Goal: Information Seeking & Learning: Check status

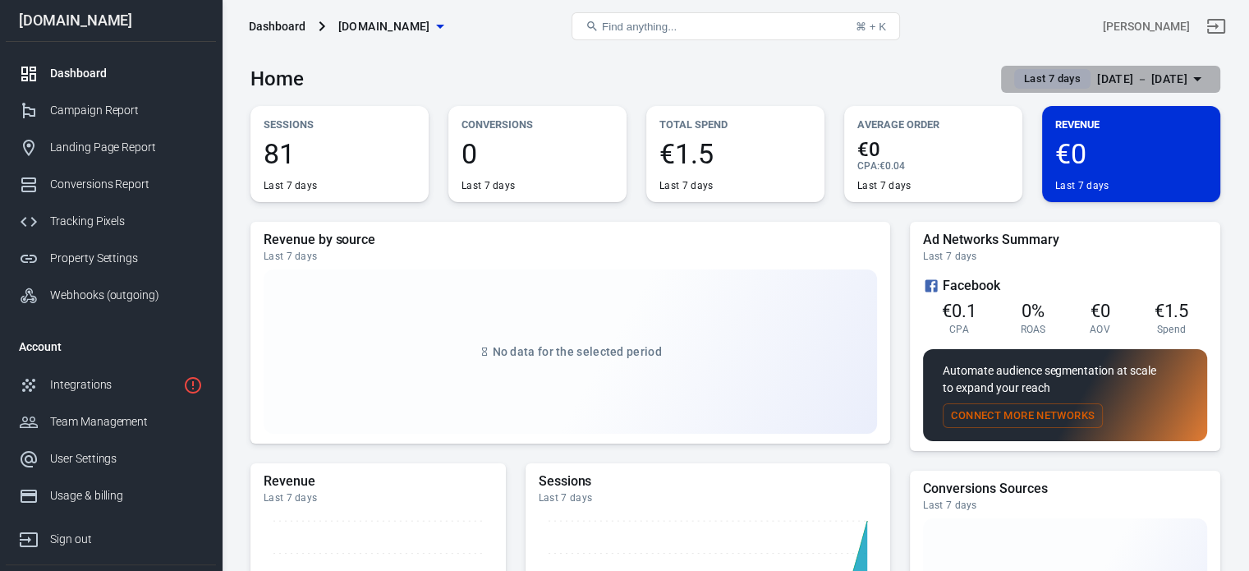
click at [1150, 82] on div "[DATE] － [DATE]" at bounding box center [1142, 79] width 90 height 21
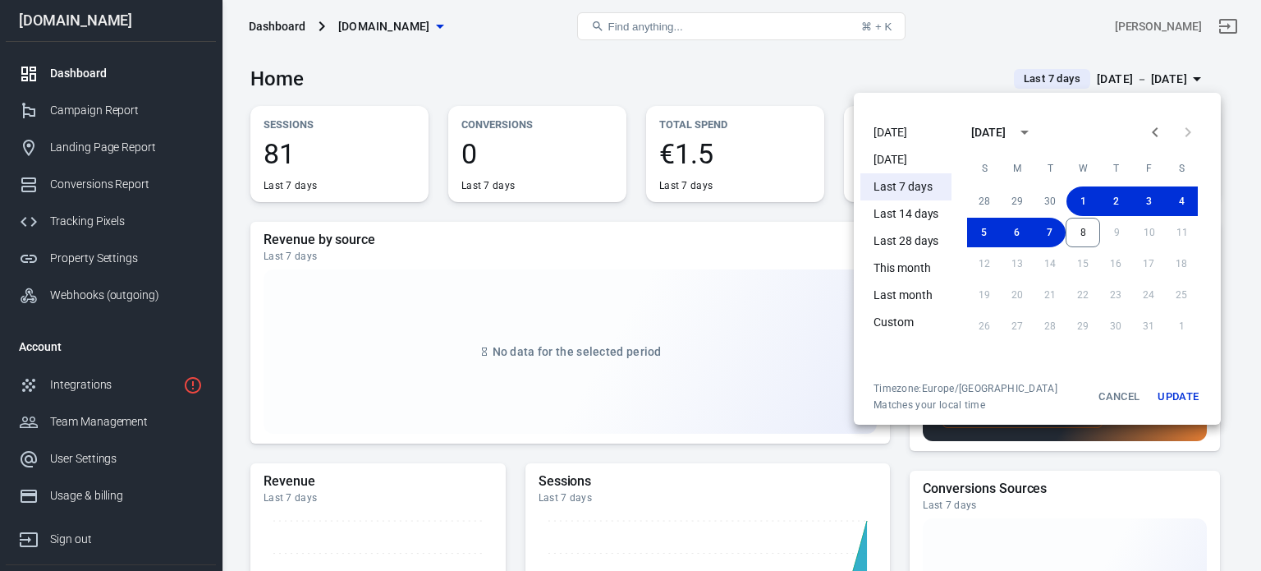
click at [919, 294] on li "Last month" at bounding box center [906, 295] width 91 height 27
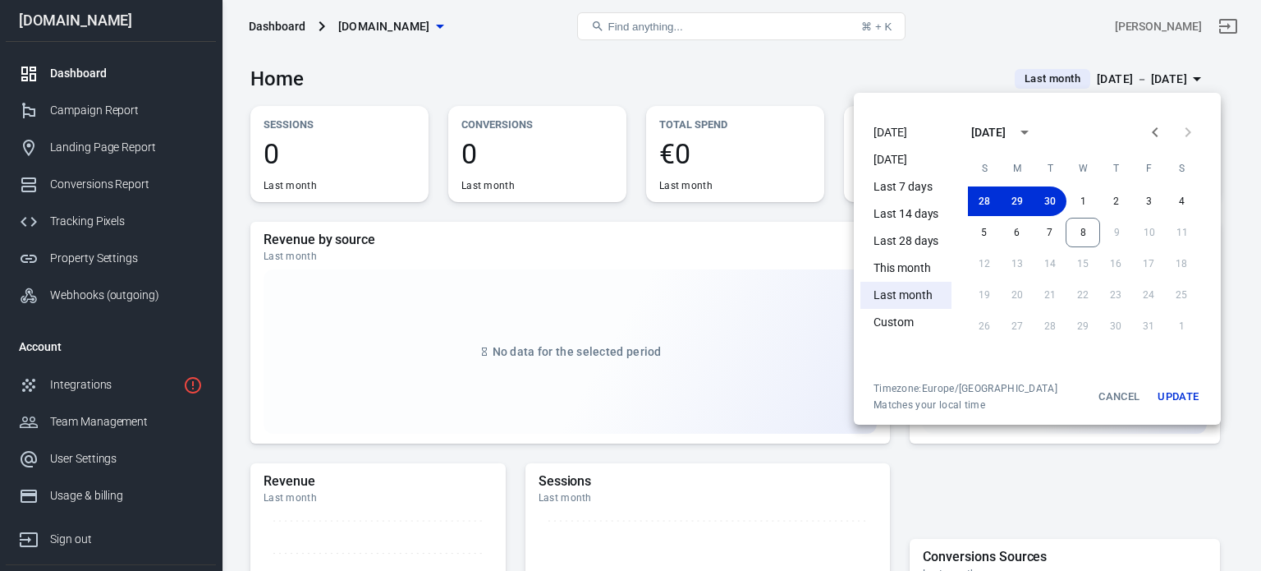
click at [908, 275] on li "This month" at bounding box center [906, 268] width 91 height 27
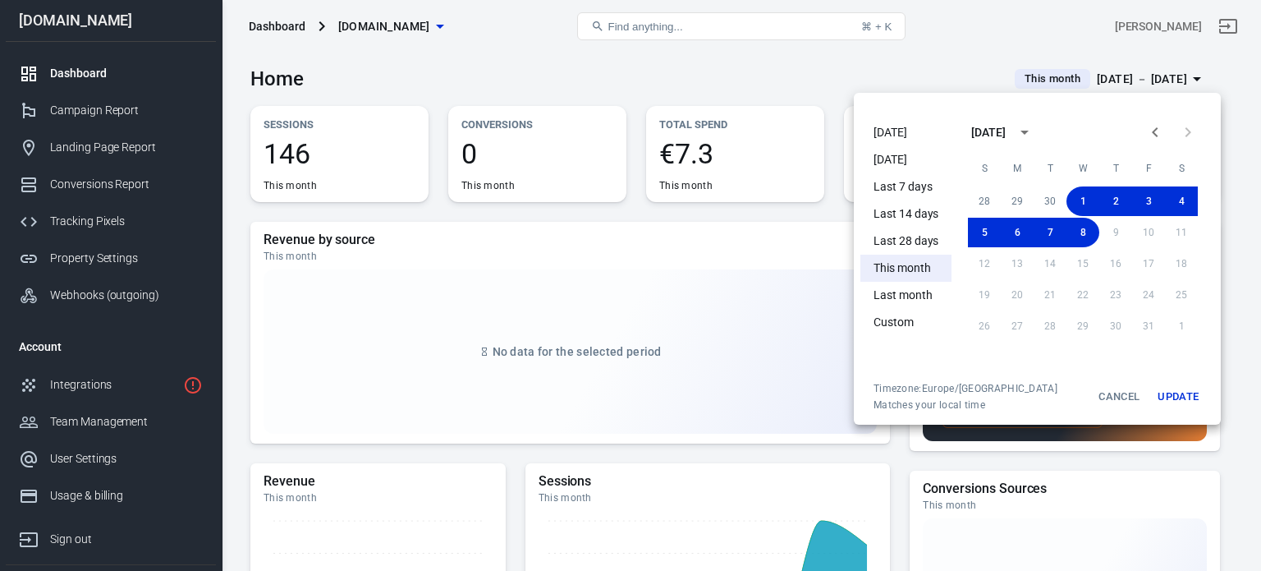
click at [1173, 394] on button "Update" at bounding box center [1178, 397] width 53 height 30
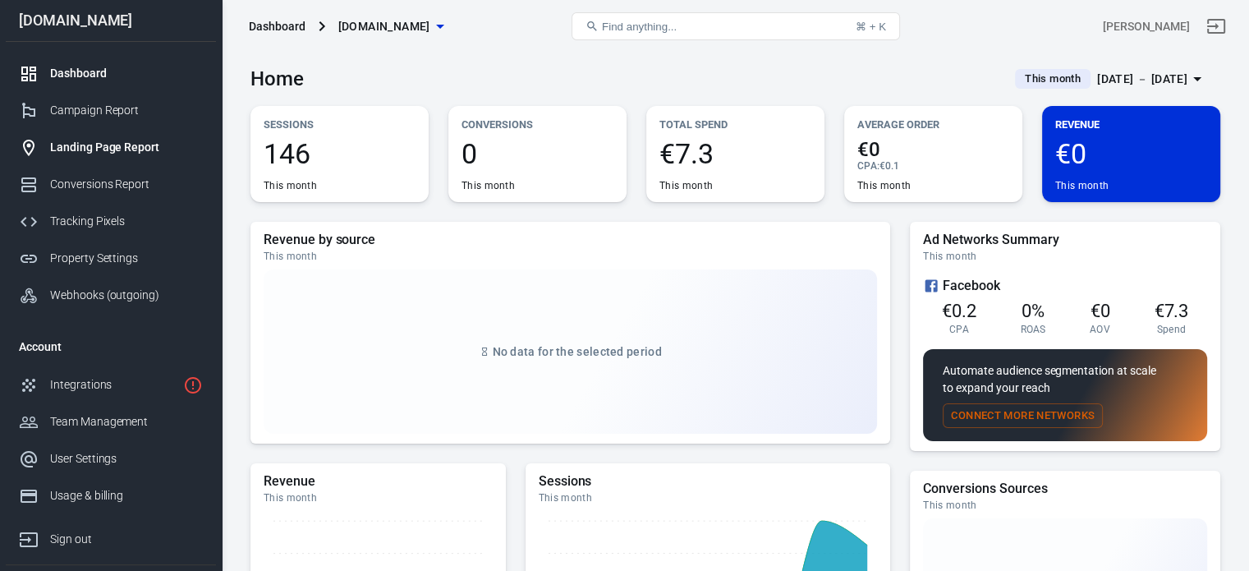
click at [101, 144] on div "Landing Page Report" at bounding box center [126, 147] width 153 height 17
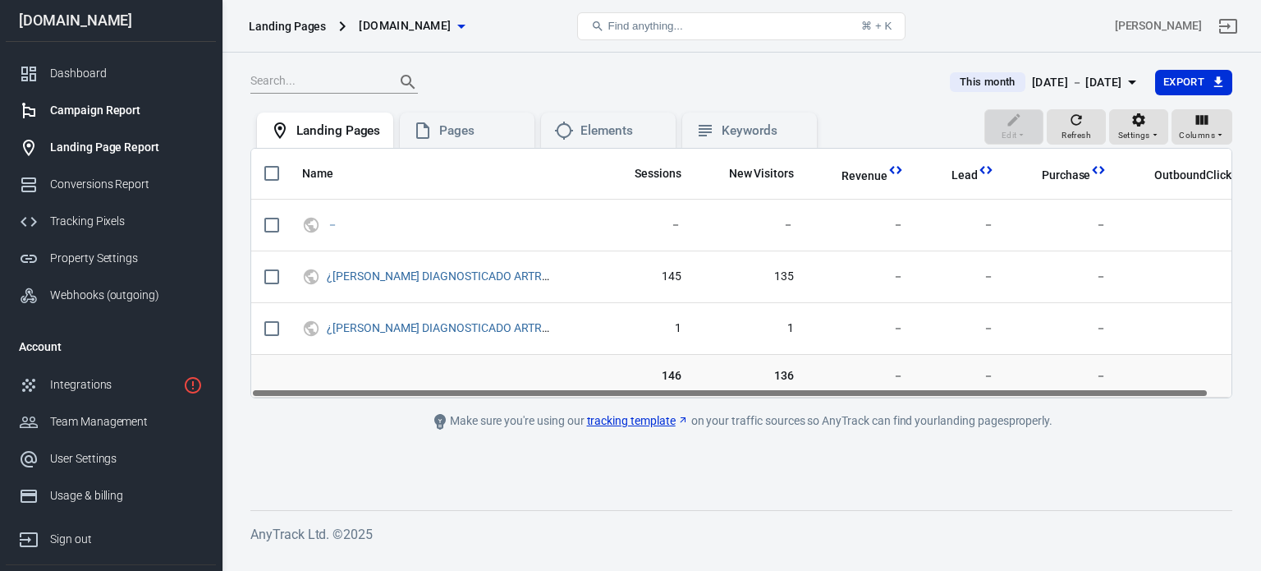
click at [112, 122] on link "Campaign Report" at bounding box center [111, 110] width 210 height 37
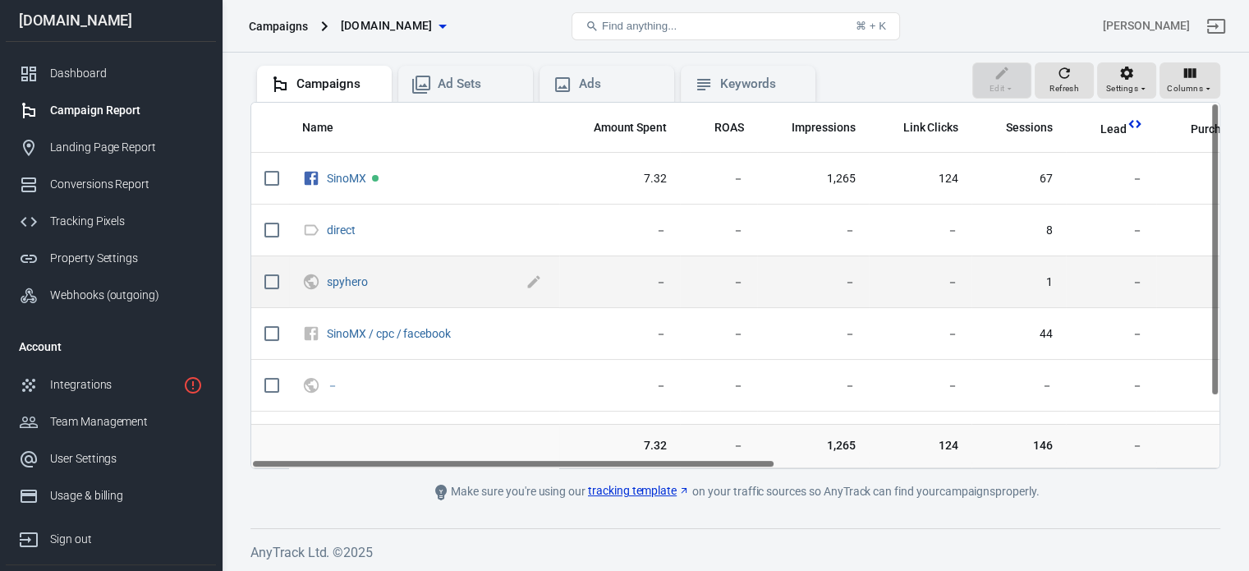
click at [370, 285] on span "spyhero" at bounding box center [424, 282] width 195 height 16
click at [365, 285] on link "spyhero" at bounding box center [347, 281] width 41 height 13
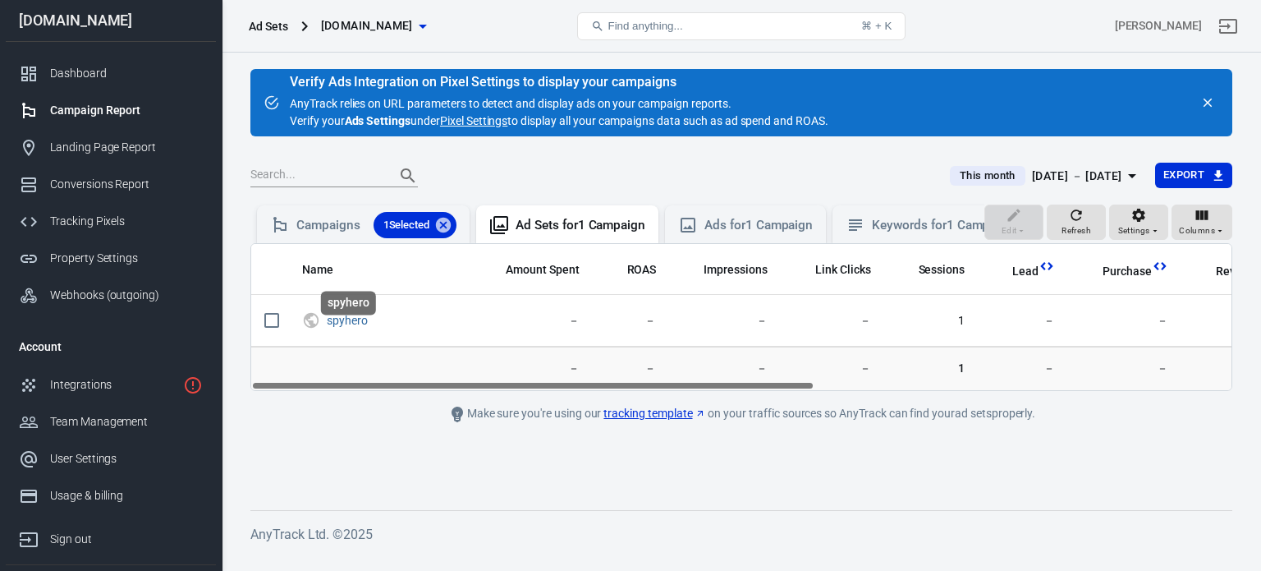
click at [336, 324] on div "spyhero" at bounding box center [348, 307] width 58 height 37
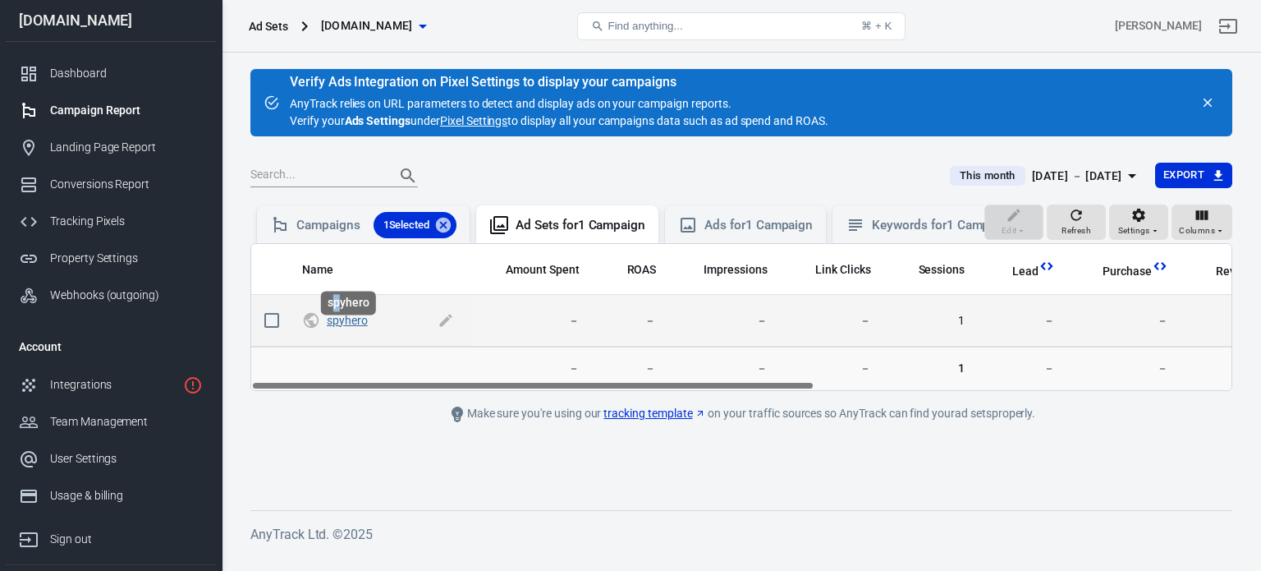
click at [350, 327] on link "spyhero" at bounding box center [347, 320] width 41 height 13
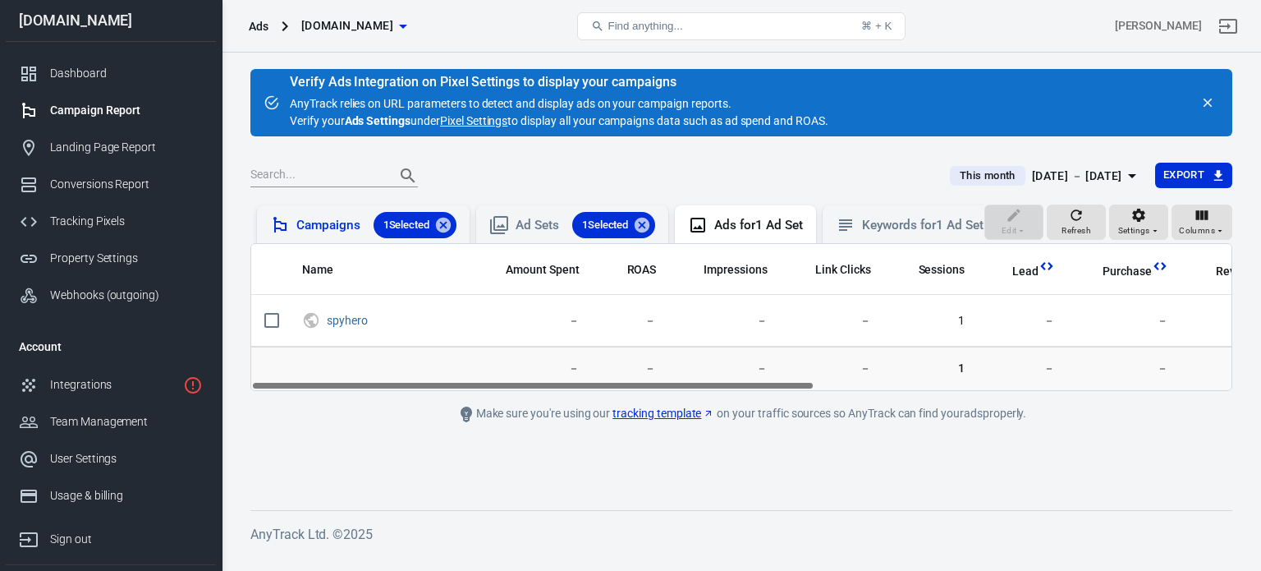
click at [344, 225] on div "Campaigns 1 Selected" at bounding box center [376, 225] width 160 height 26
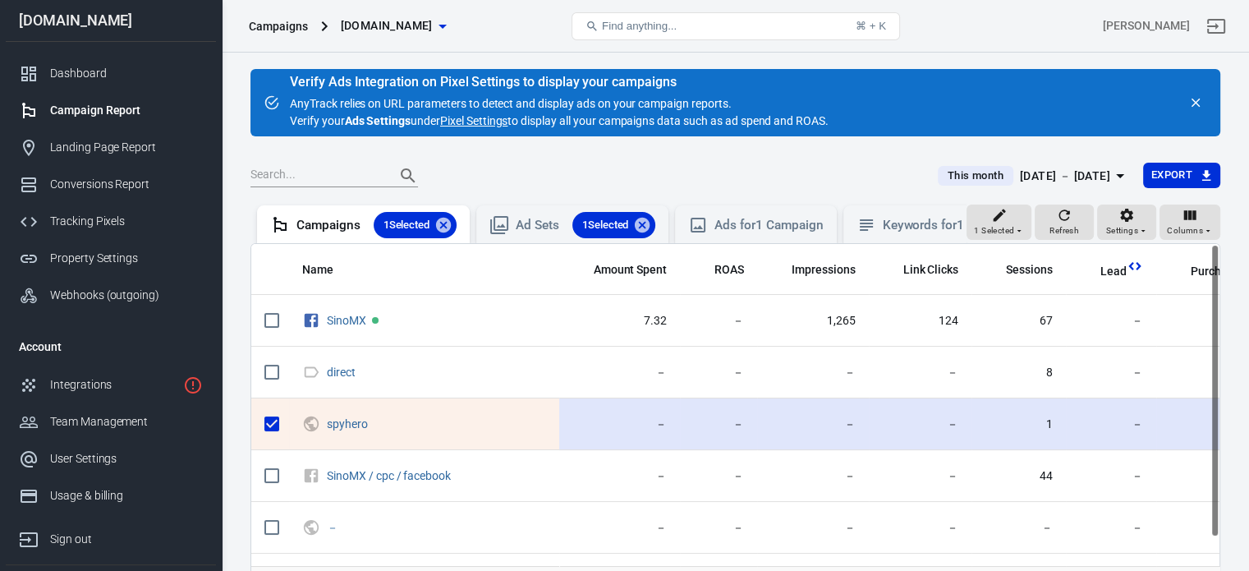
click at [269, 440] on input "scrollable content" at bounding box center [272, 424] width 34 height 34
checkbox input "false"
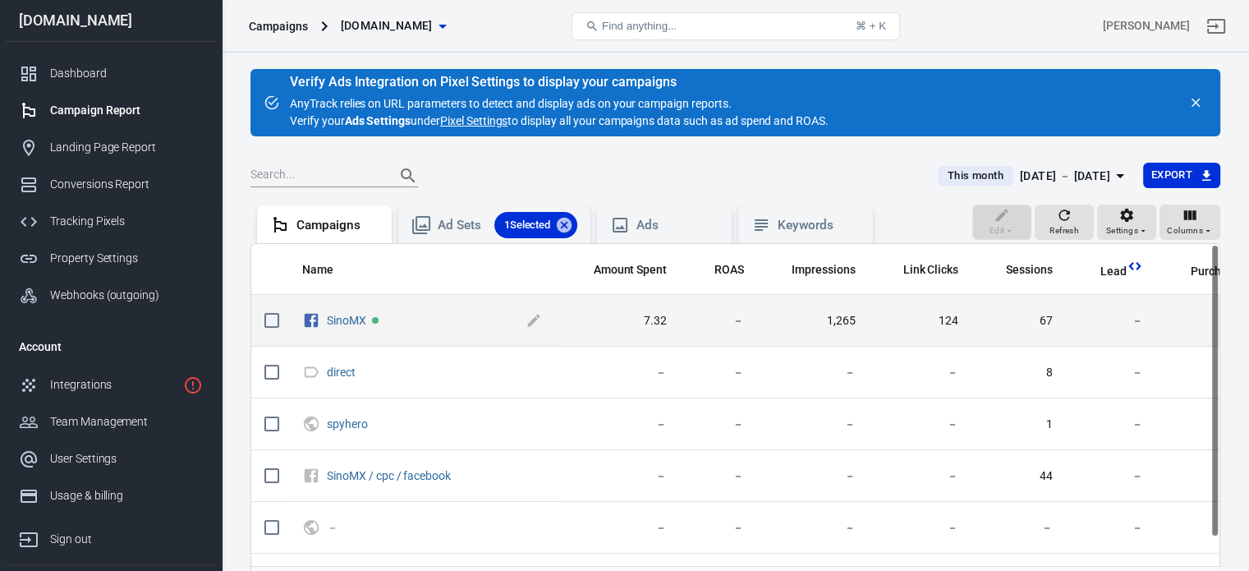
click at [343, 311] on span "SinoMX" at bounding box center [436, 320] width 219 height 25
click at [348, 322] on link "SinoMX" at bounding box center [346, 320] width 39 height 13
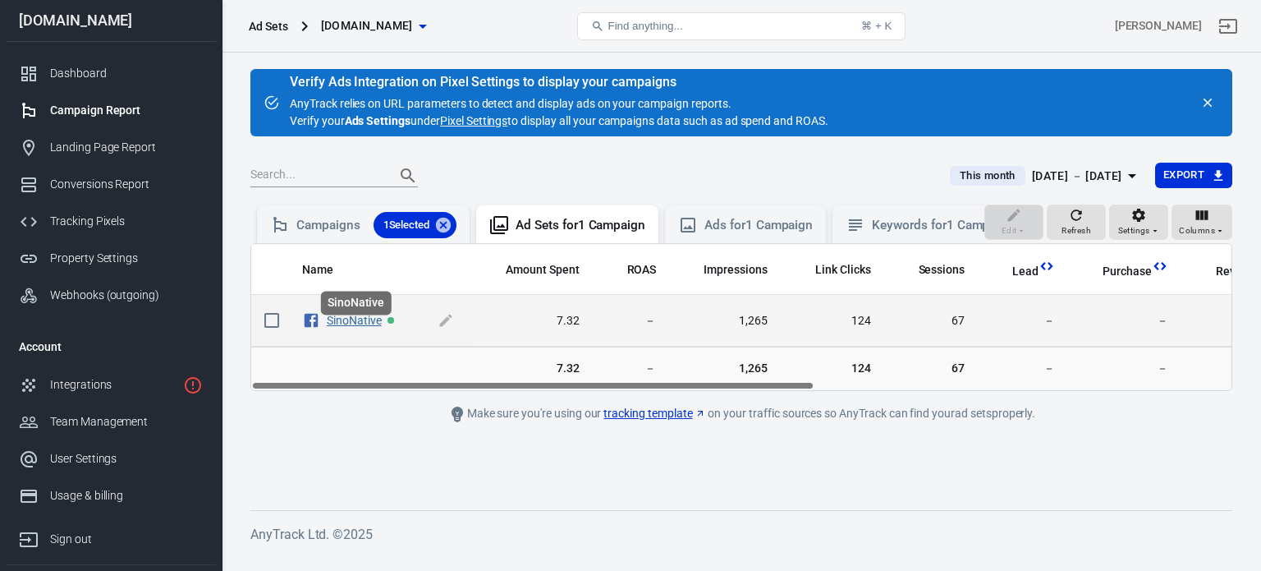
click at [364, 327] on link "SinoNative" at bounding box center [354, 320] width 55 height 13
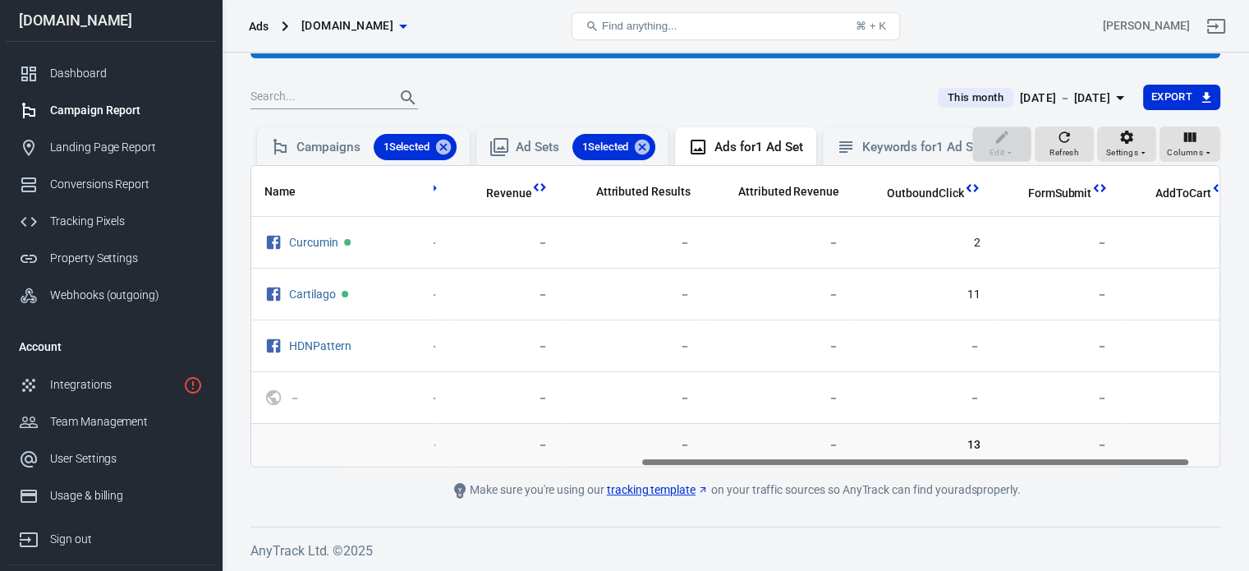
scroll to position [0, 737]
drag, startPoint x: 750, startPoint y: 474, endPoint x: 1208, endPoint y: 483, distance: 458.4
click at [1208, 483] on main "Verify Ads Integration on Pixel Settings to display your campaigns AnyTrack rel…" at bounding box center [735, 245] width 970 height 509
click at [1086, 156] on button "Refresh" at bounding box center [1064, 144] width 59 height 36
drag, startPoint x: 684, startPoint y: 465, endPoint x: 1174, endPoint y: 442, distance: 490.8
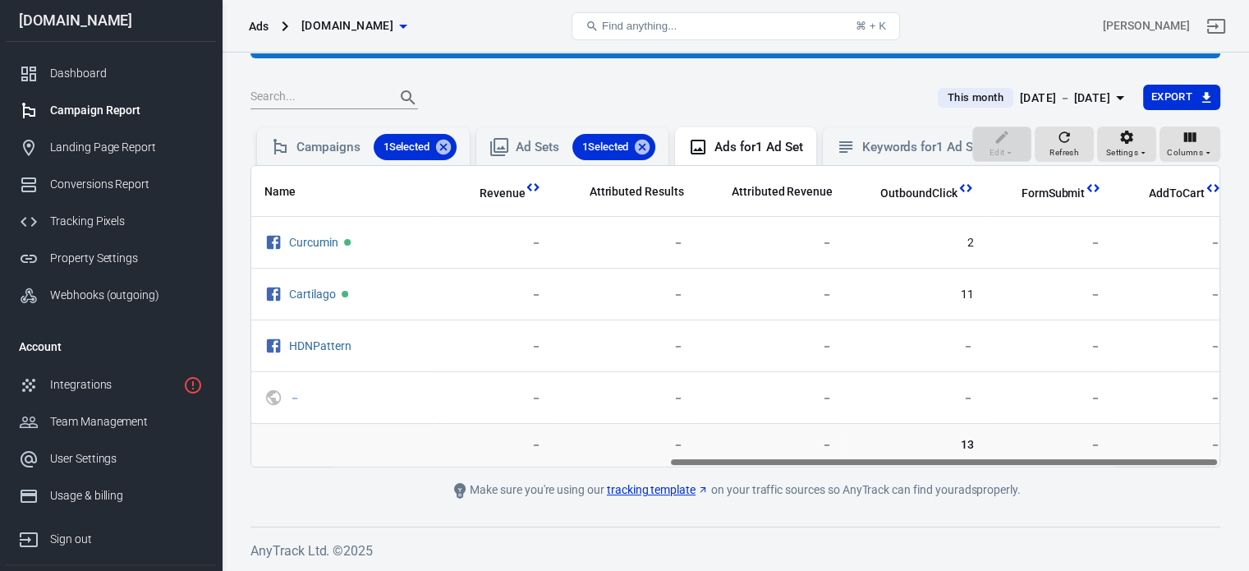
click at [1174, 442] on div "Name Amount Spent ROAS Impressions Link Clicks Sessions Lead Purchase Revenue A…" at bounding box center [735, 316] width 970 height 302
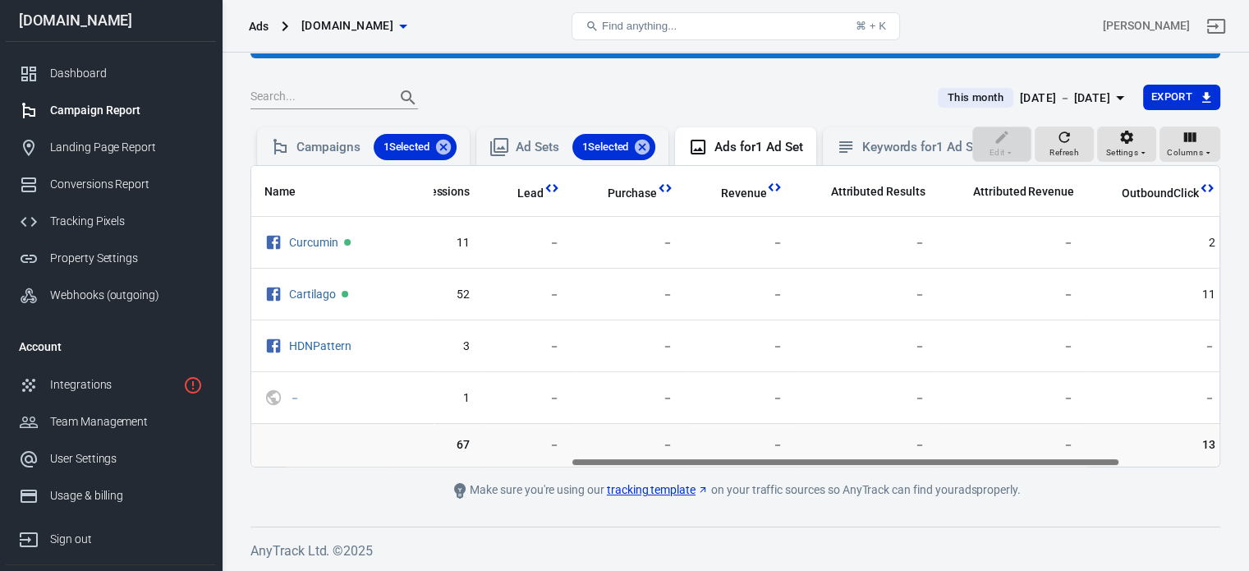
scroll to position [0, 0]
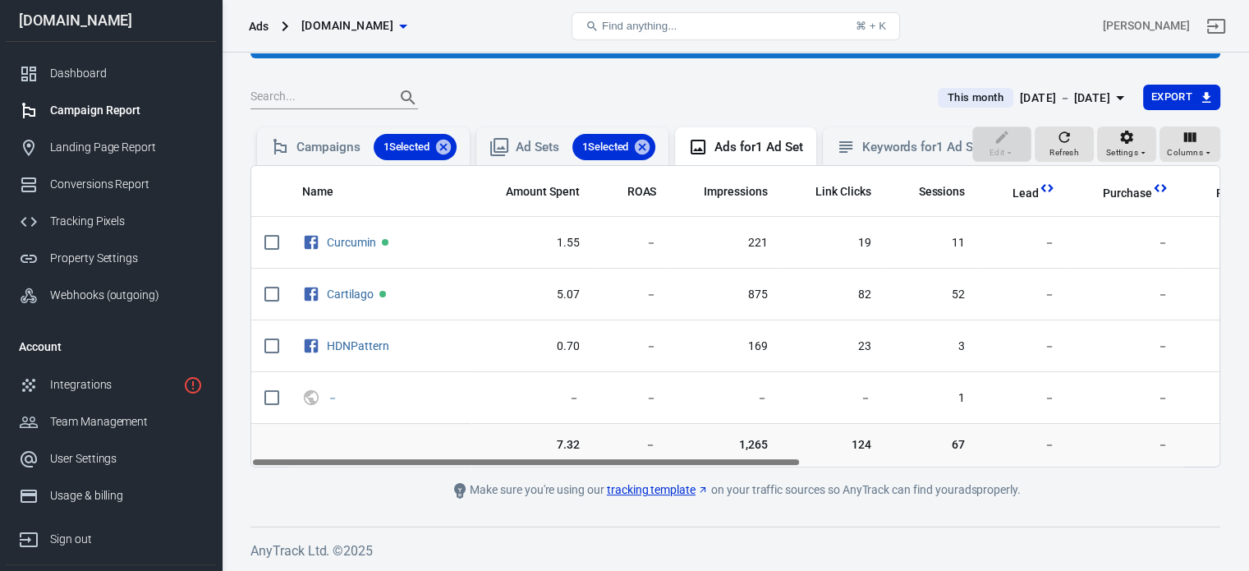
drag, startPoint x: 901, startPoint y: 463, endPoint x: 459, endPoint y: 447, distance: 442.2
click at [459, 447] on div "Name Amount Spent ROAS Impressions Link Clicks Sessions Lead Purchase Revenue A…" at bounding box center [735, 316] width 970 height 302
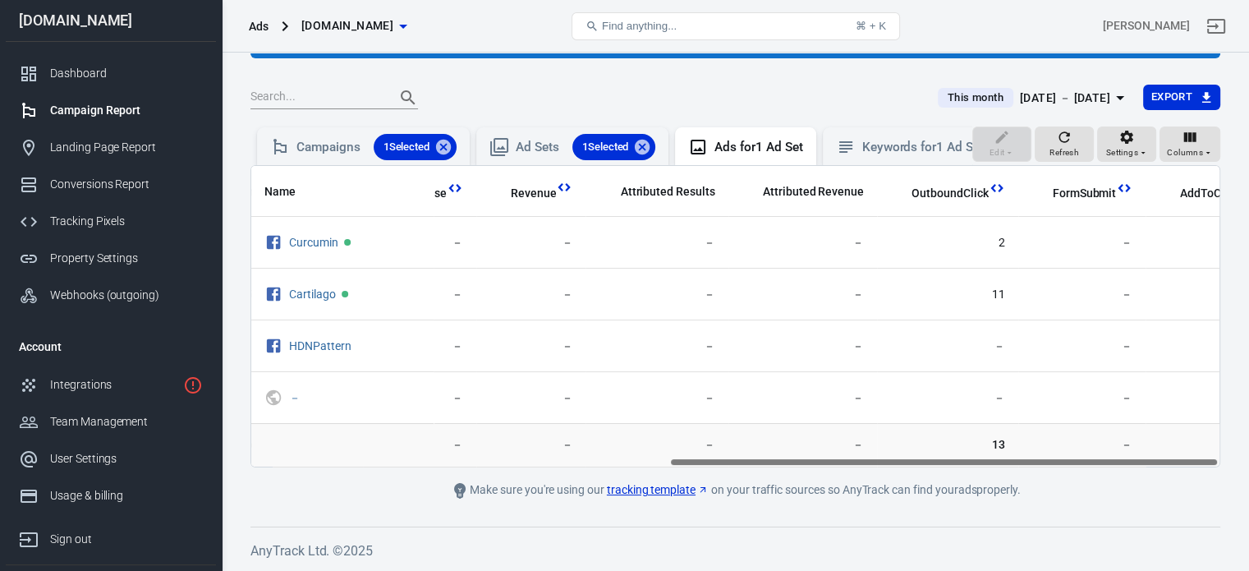
scroll to position [0, 737]
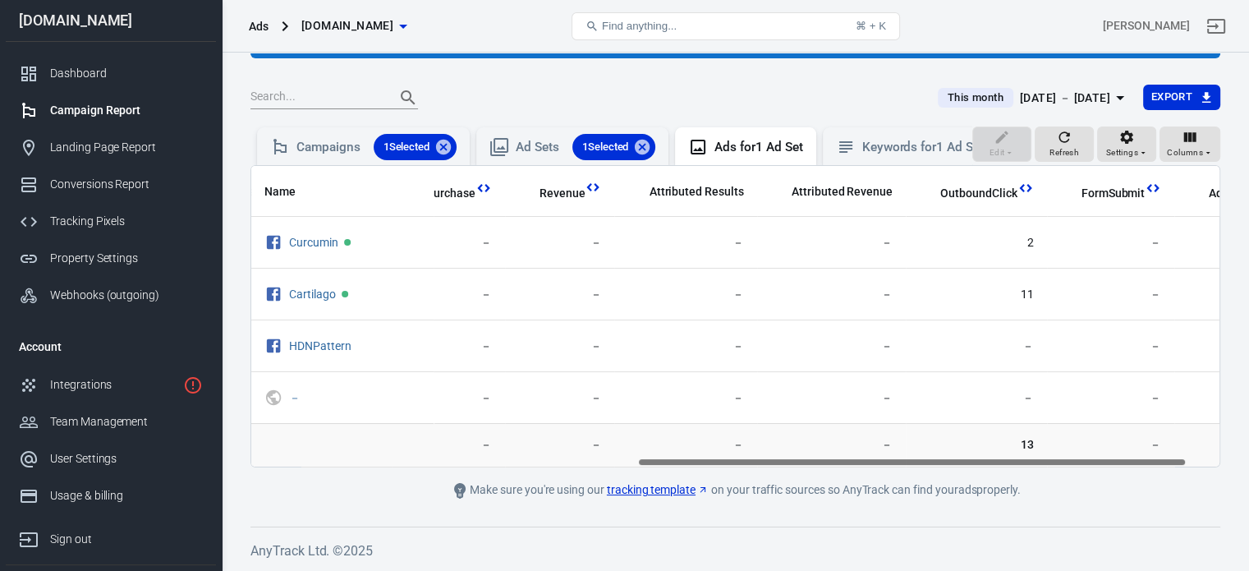
drag, startPoint x: 769, startPoint y: 461, endPoint x: 1151, endPoint y: 455, distance: 382.8
click at [1151, 455] on div "Name Amount Spent ROAS Impressions Link Clicks Sessions Lead Purchase Revenue A…" at bounding box center [735, 316] width 970 height 302
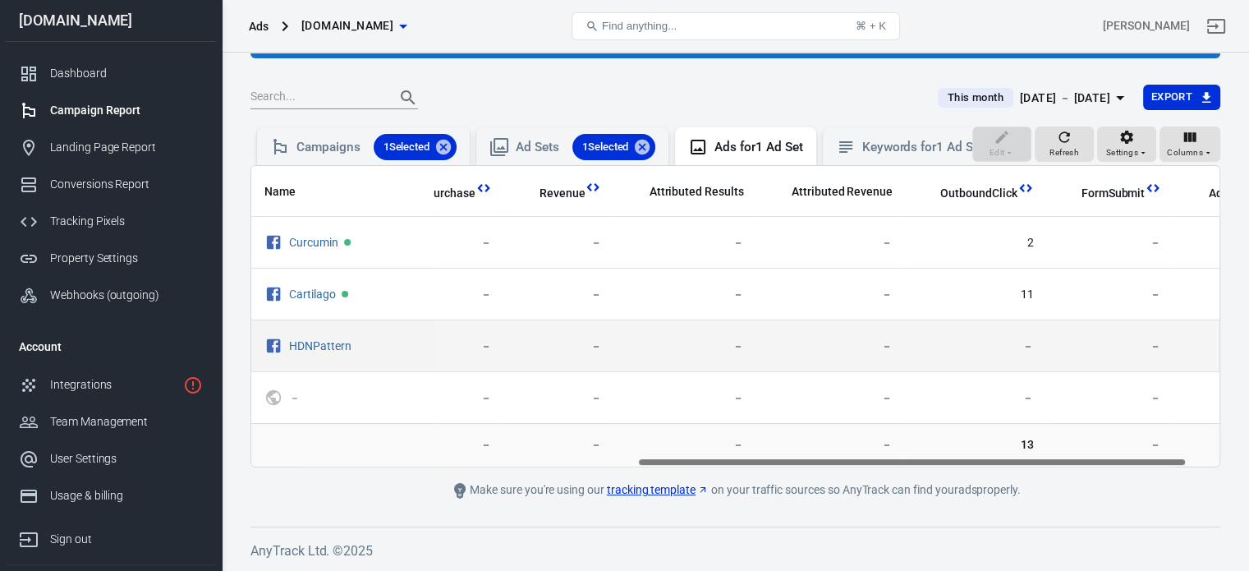
scroll to position [0, 673]
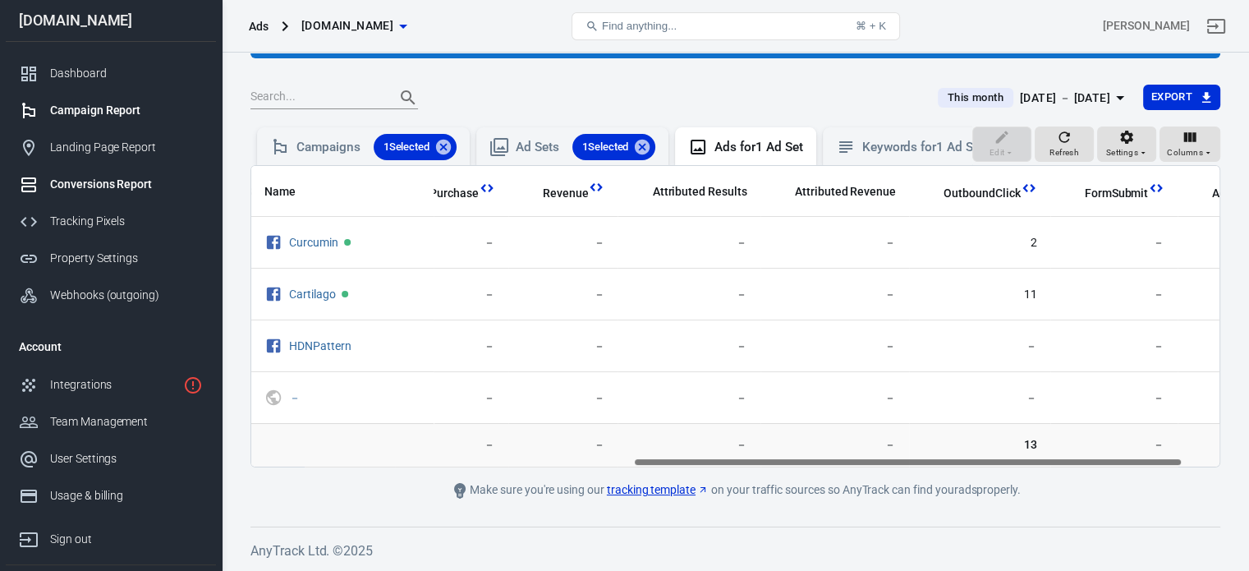
click at [114, 183] on div "Conversions Report" at bounding box center [126, 184] width 153 height 17
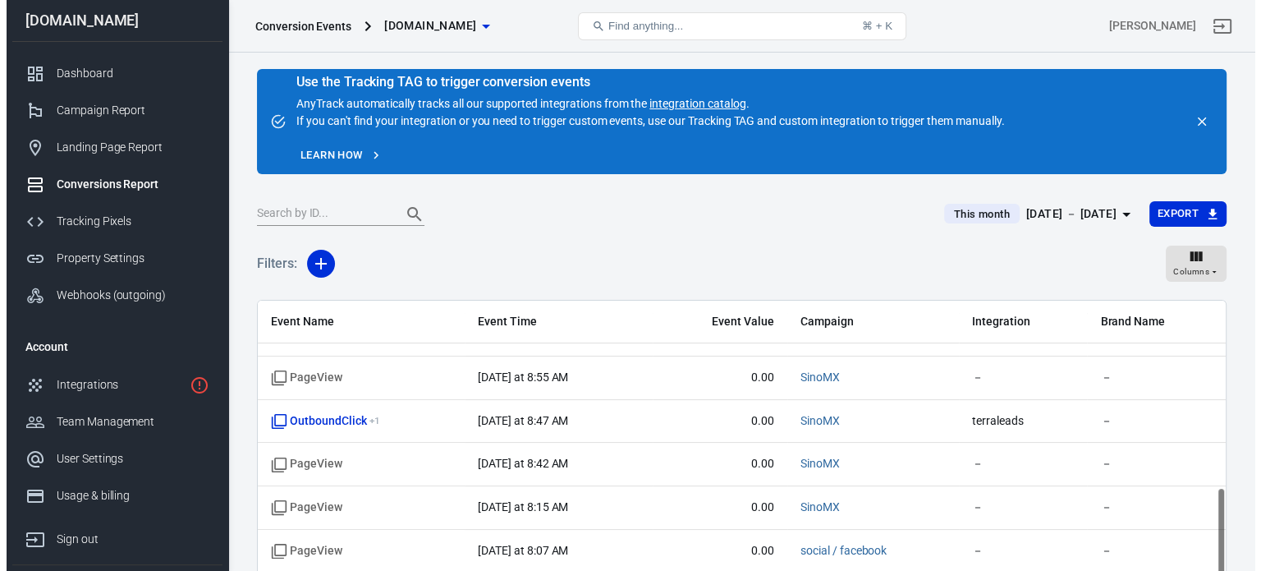
scroll to position [631, 0]
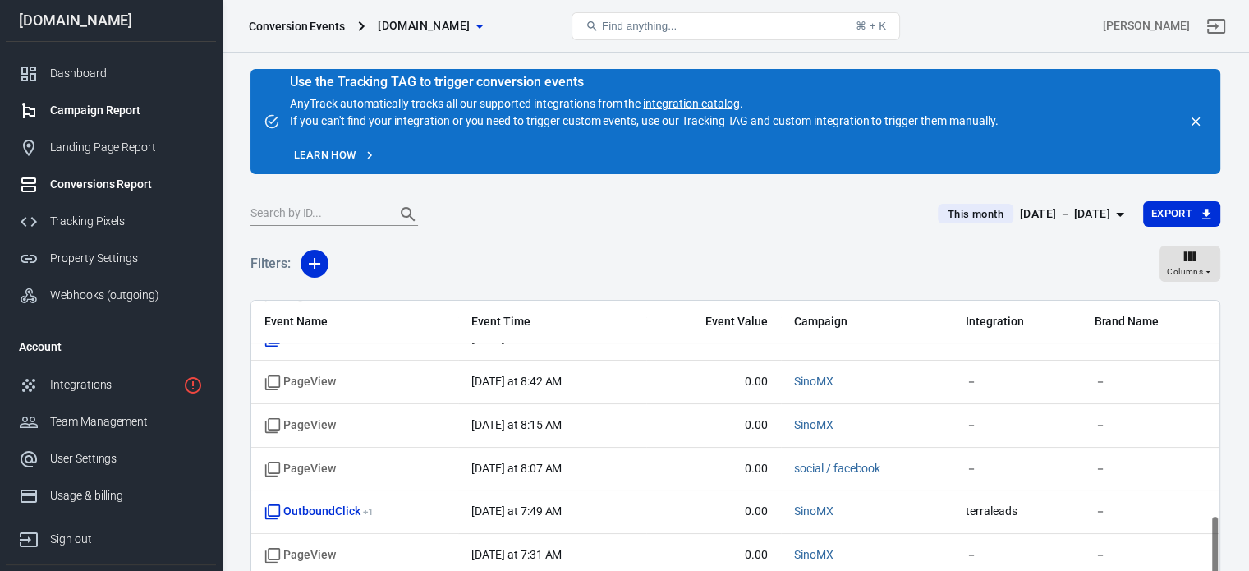
click at [118, 104] on div "Campaign Report" at bounding box center [126, 110] width 153 height 17
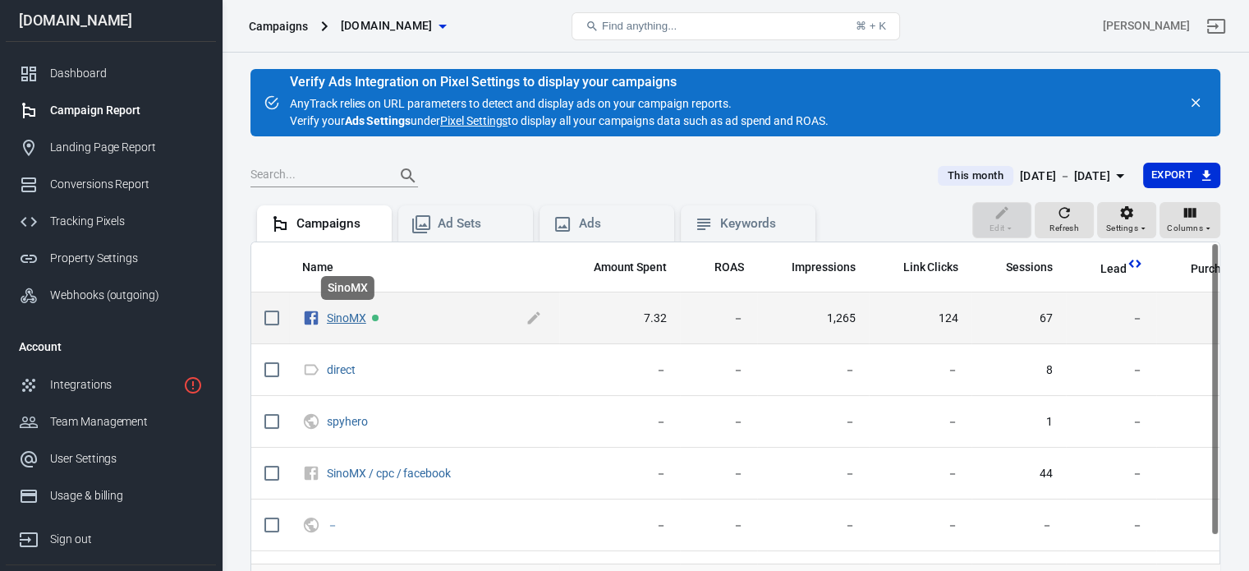
click at [352, 318] on link "SinoMX" at bounding box center [346, 317] width 39 height 13
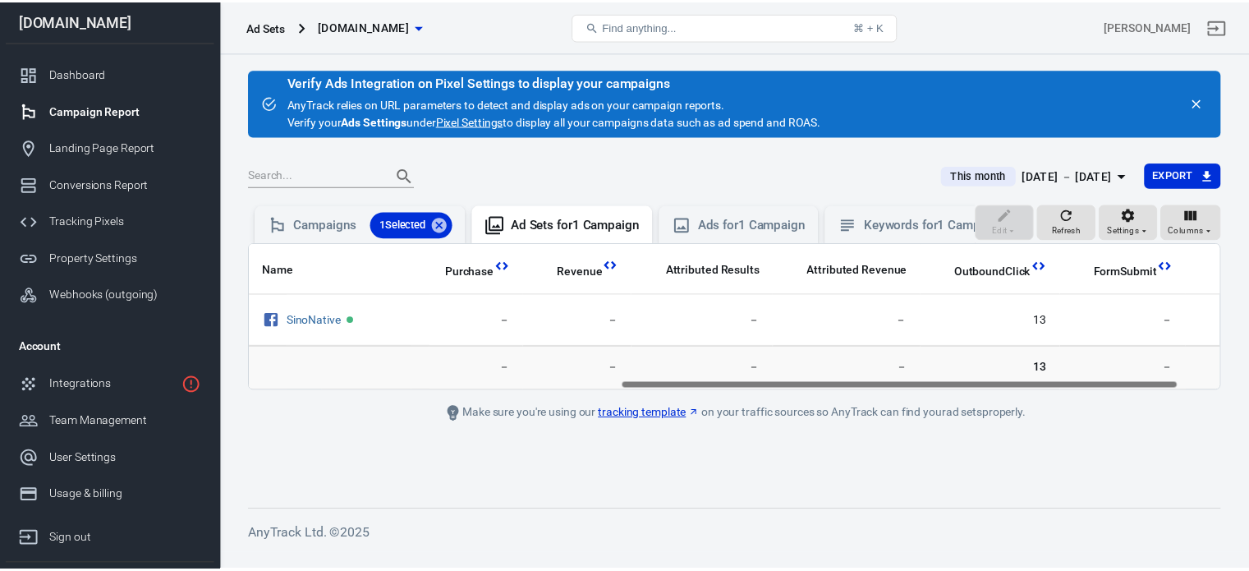
scroll to position [0, 672]
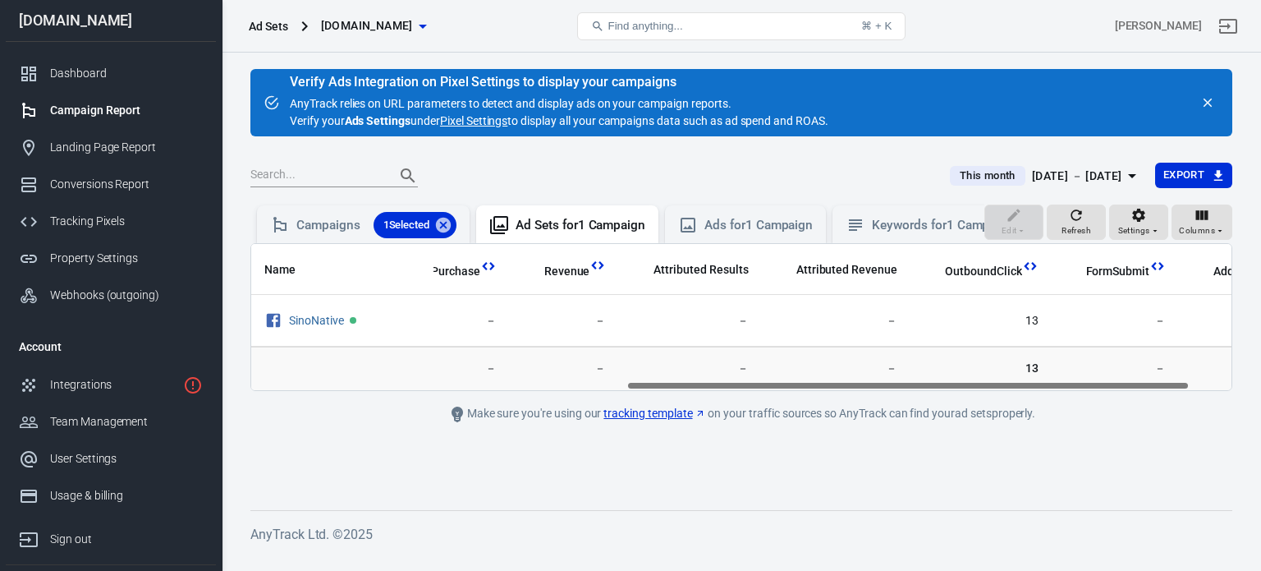
drag, startPoint x: 604, startPoint y: 394, endPoint x: 995, endPoint y: 389, distance: 390.1
click at [992, 389] on div "Name Amount Spent ROAS Impressions Link Clicks Sessions Lead Purchase Revenue A…" at bounding box center [741, 317] width 982 height 148
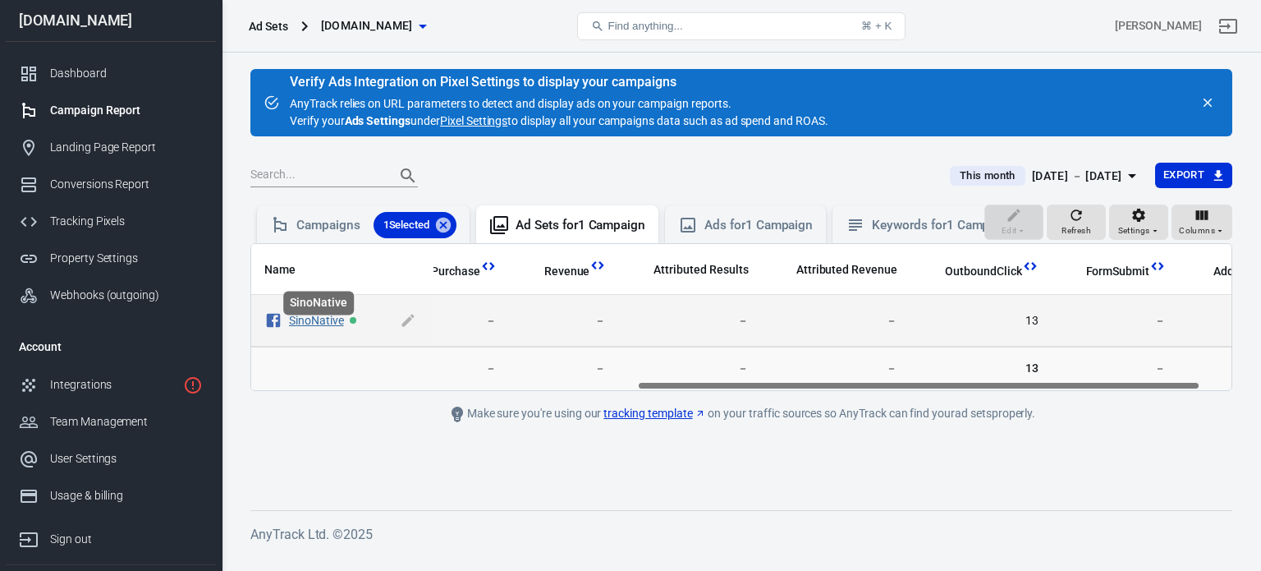
click at [313, 327] on link "SinoNative" at bounding box center [316, 320] width 55 height 13
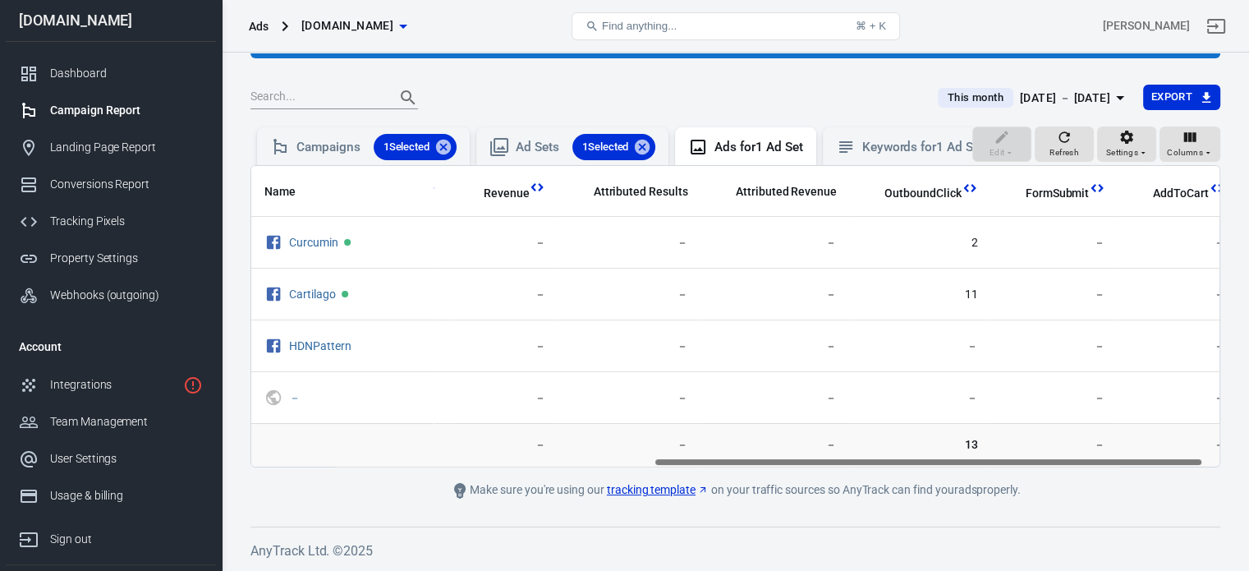
scroll to position [0, 737]
drag, startPoint x: 718, startPoint y: 458, endPoint x: 1137, endPoint y: 463, distance: 418.9
click at [1137, 463] on div "Name Amount Spent ROAS Impressions Link Clicks Sessions Lead Purchase Revenue A…" at bounding box center [735, 316] width 968 height 301
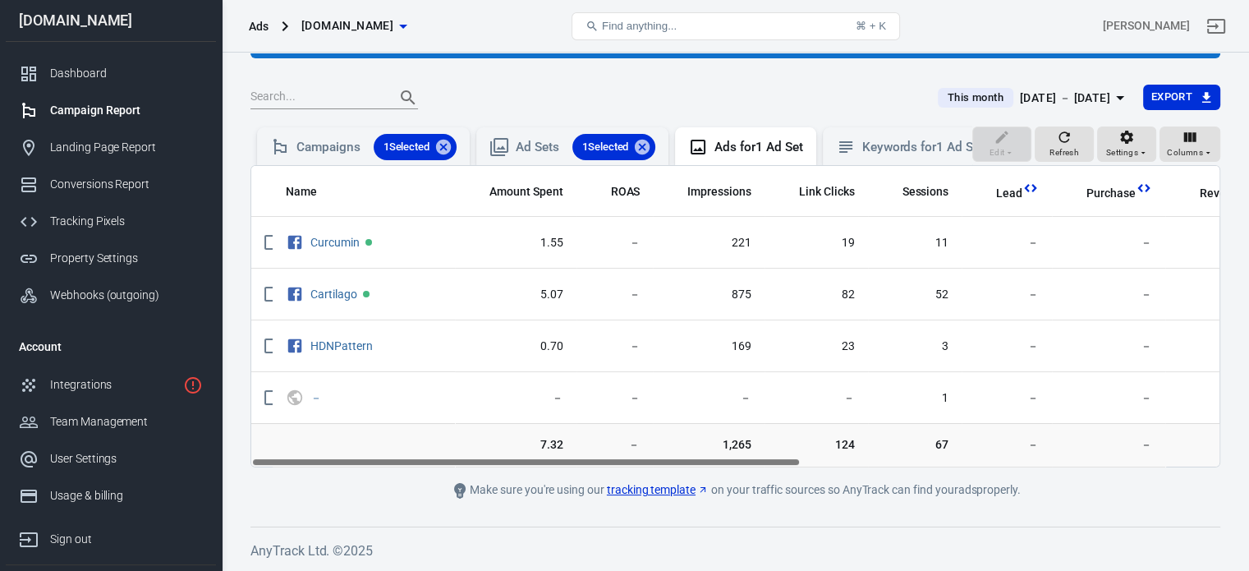
scroll to position [0, 0]
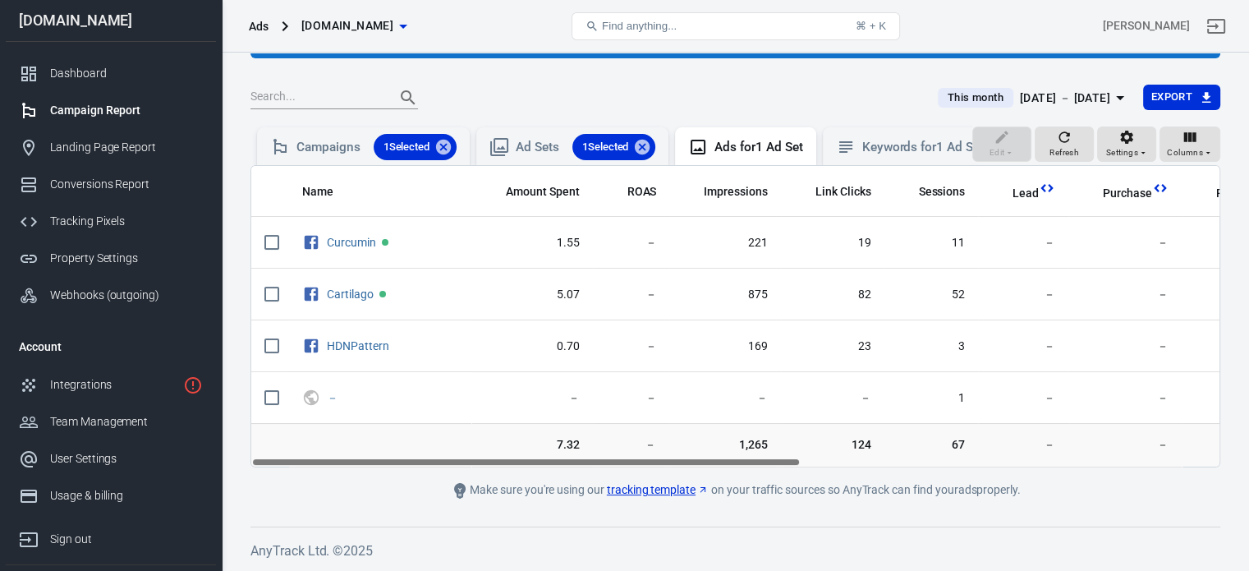
drag, startPoint x: 927, startPoint y: 463, endPoint x: 453, endPoint y: 443, distance: 474.3
click at [456, 443] on div "Name Amount Spent ROAS Impressions Link Clicks Sessions Lead Purchase Revenue A…" at bounding box center [735, 316] width 970 height 302
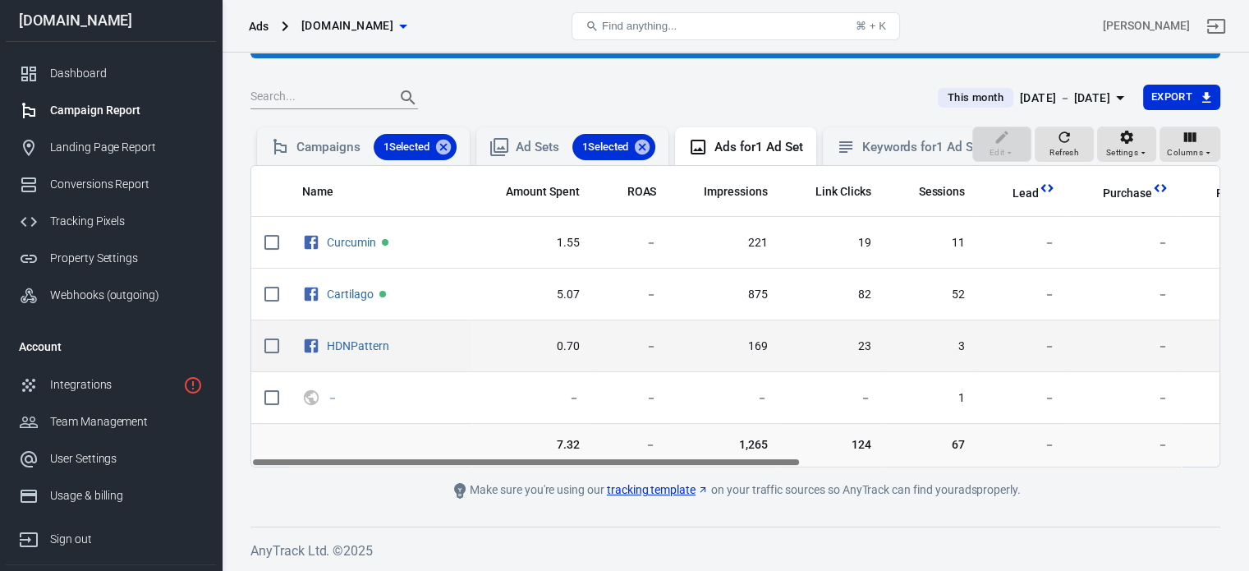
scroll to position [90, 0]
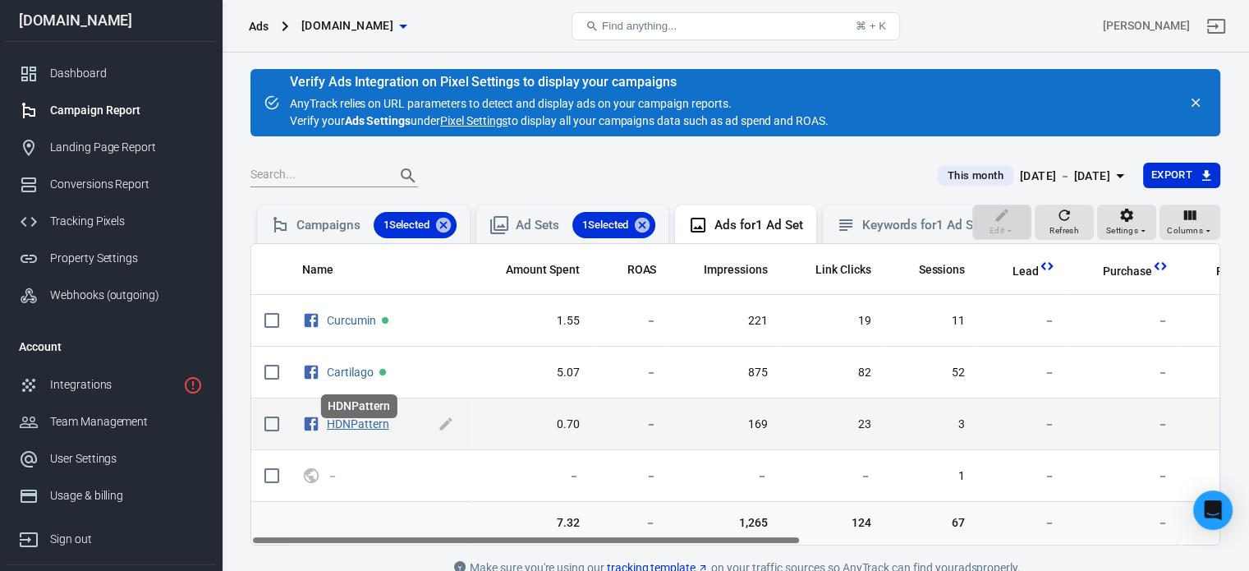
click at [365, 430] on link "HDNPattern" at bounding box center [358, 423] width 62 height 13
